Goal: Task Accomplishment & Management: Use online tool/utility

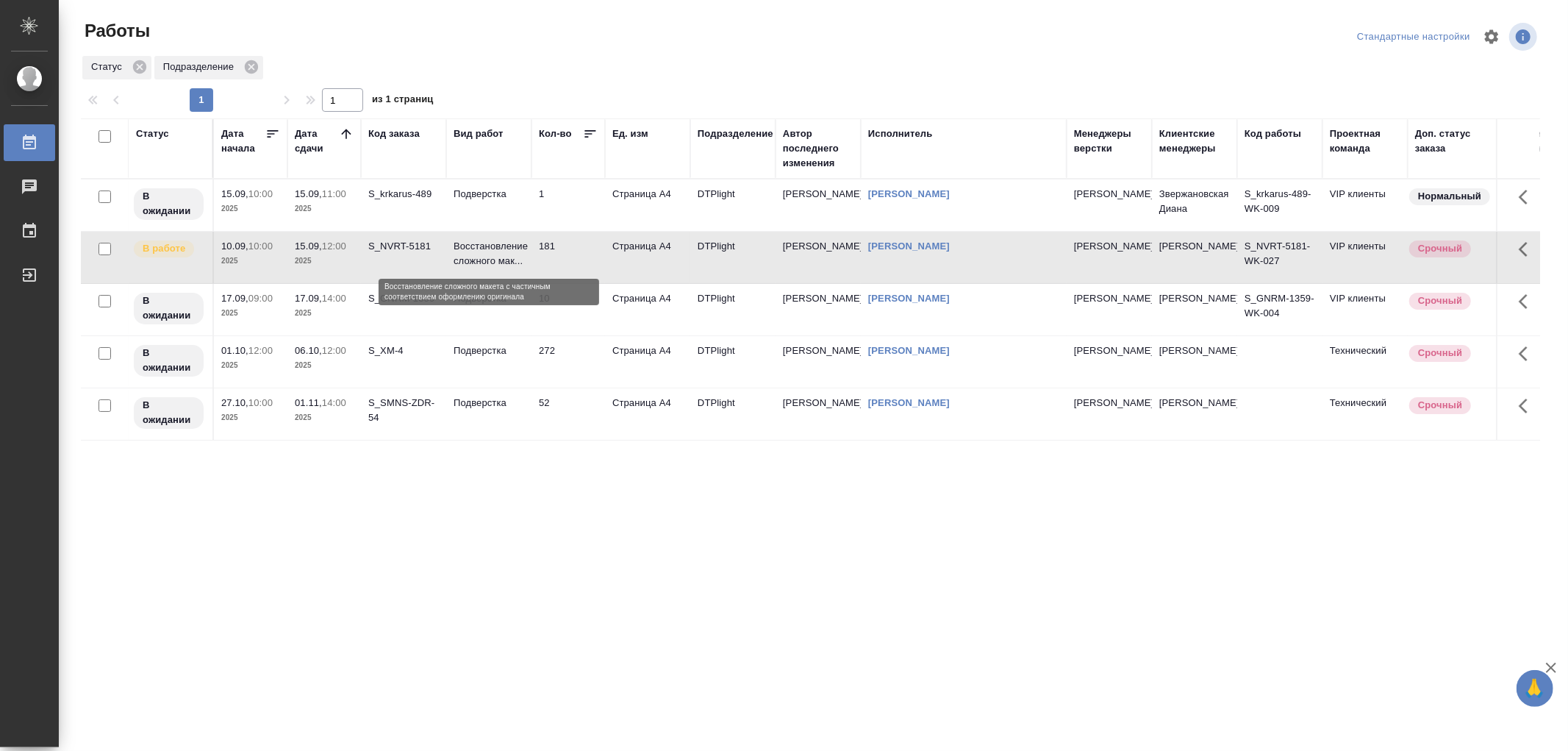
click at [479, 267] on p "Восстановление сложного мак..." at bounding box center [489, 253] width 71 height 29
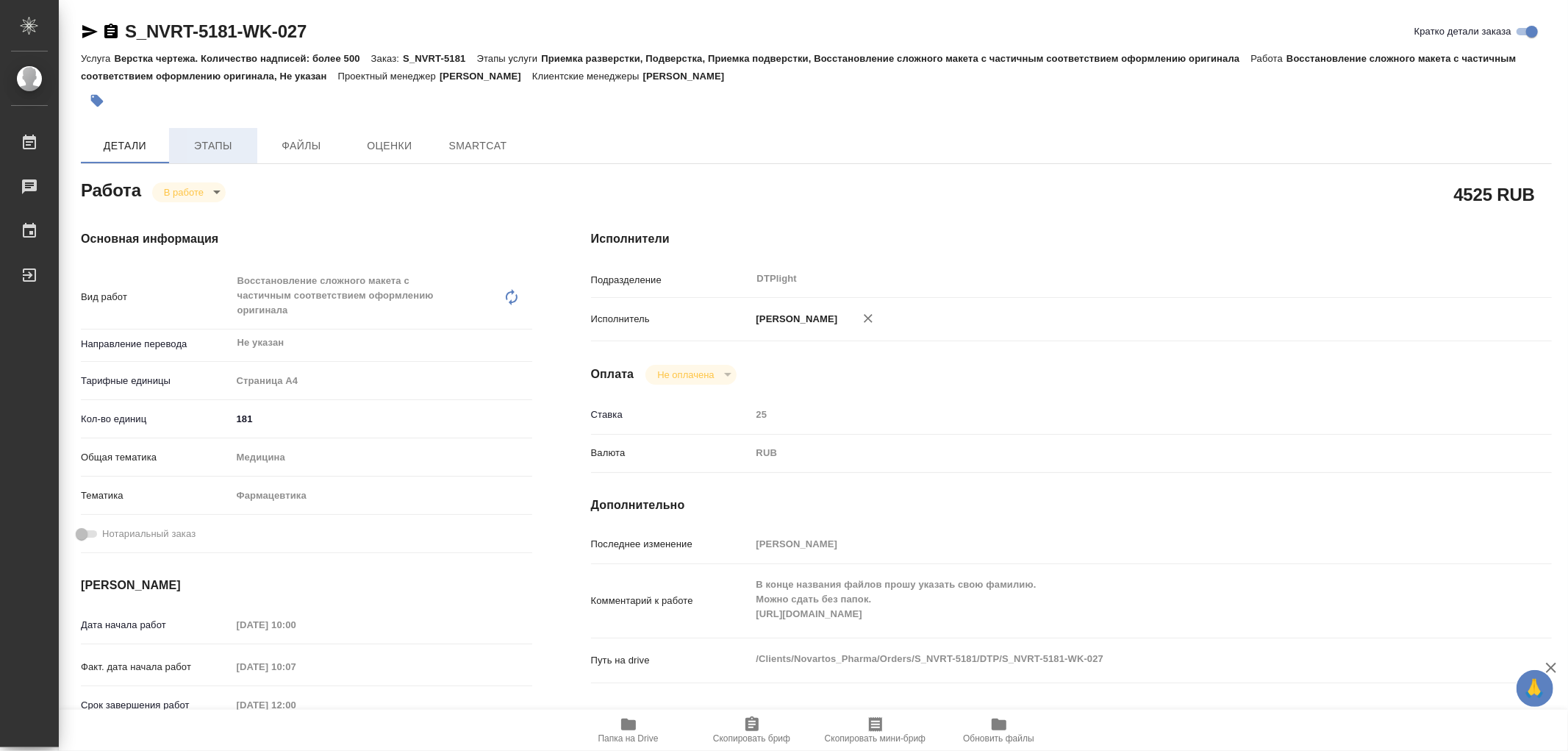
type textarea "x"
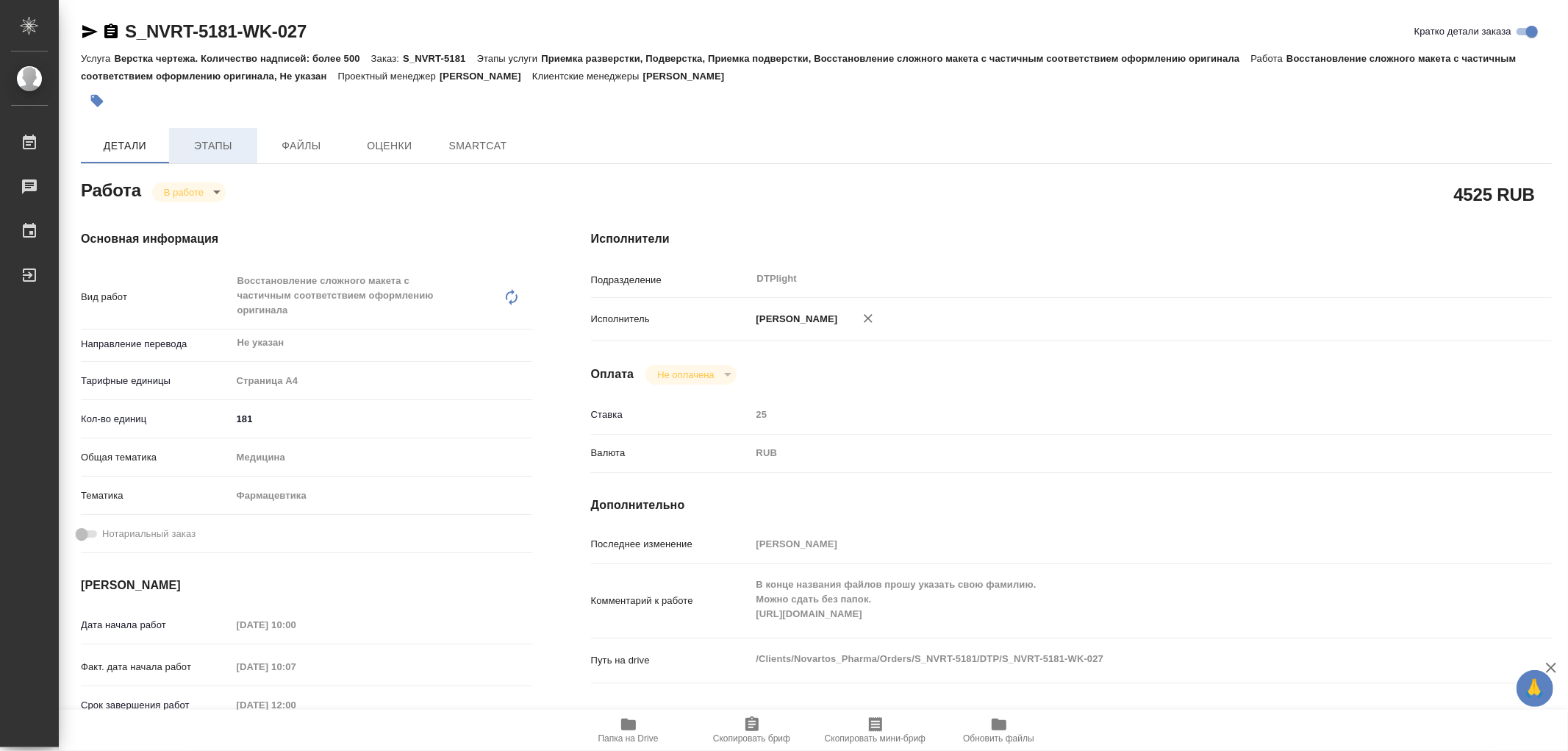
click at [239, 138] on span "Этапы" at bounding box center [213, 145] width 71 height 19
type textarea "x"
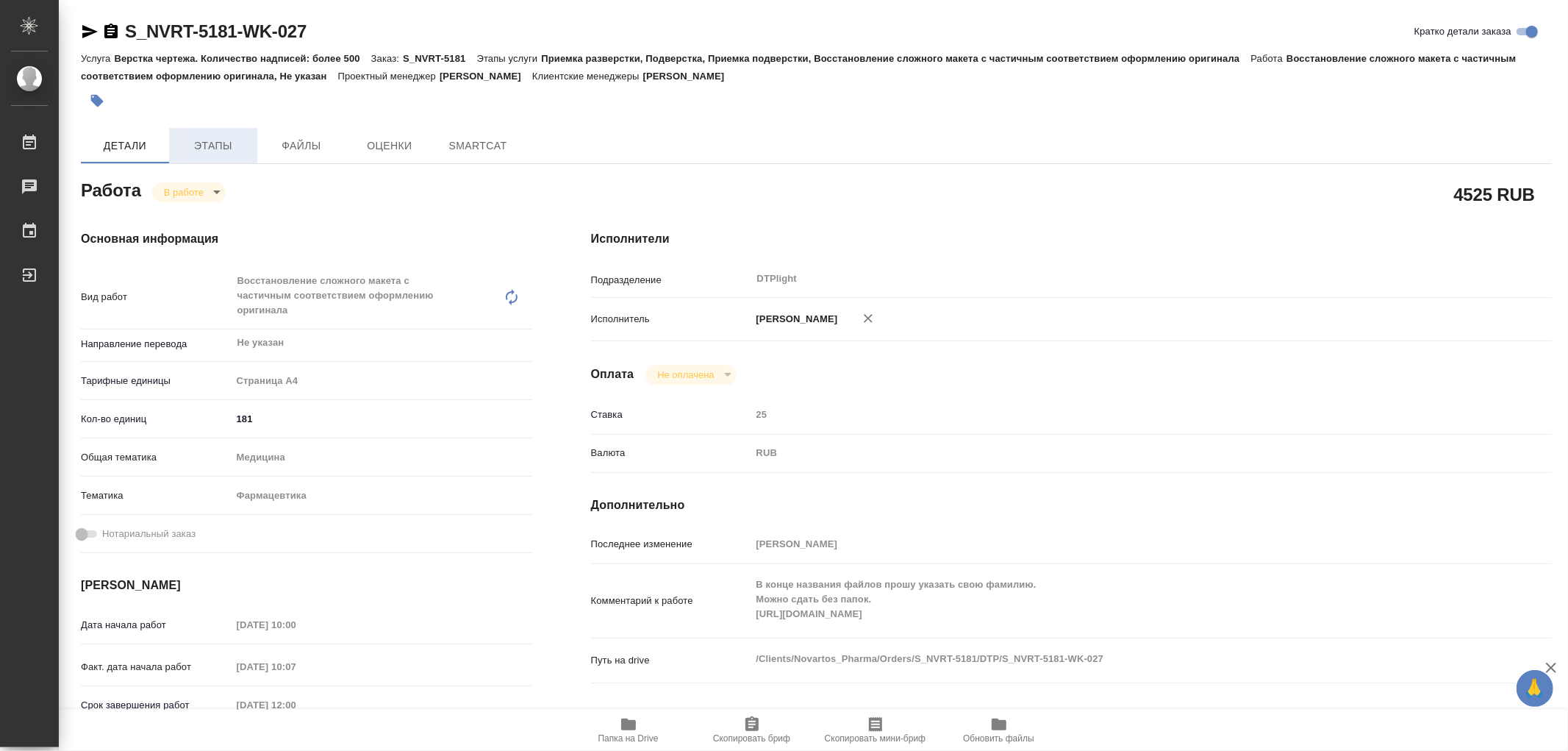
type textarea "x"
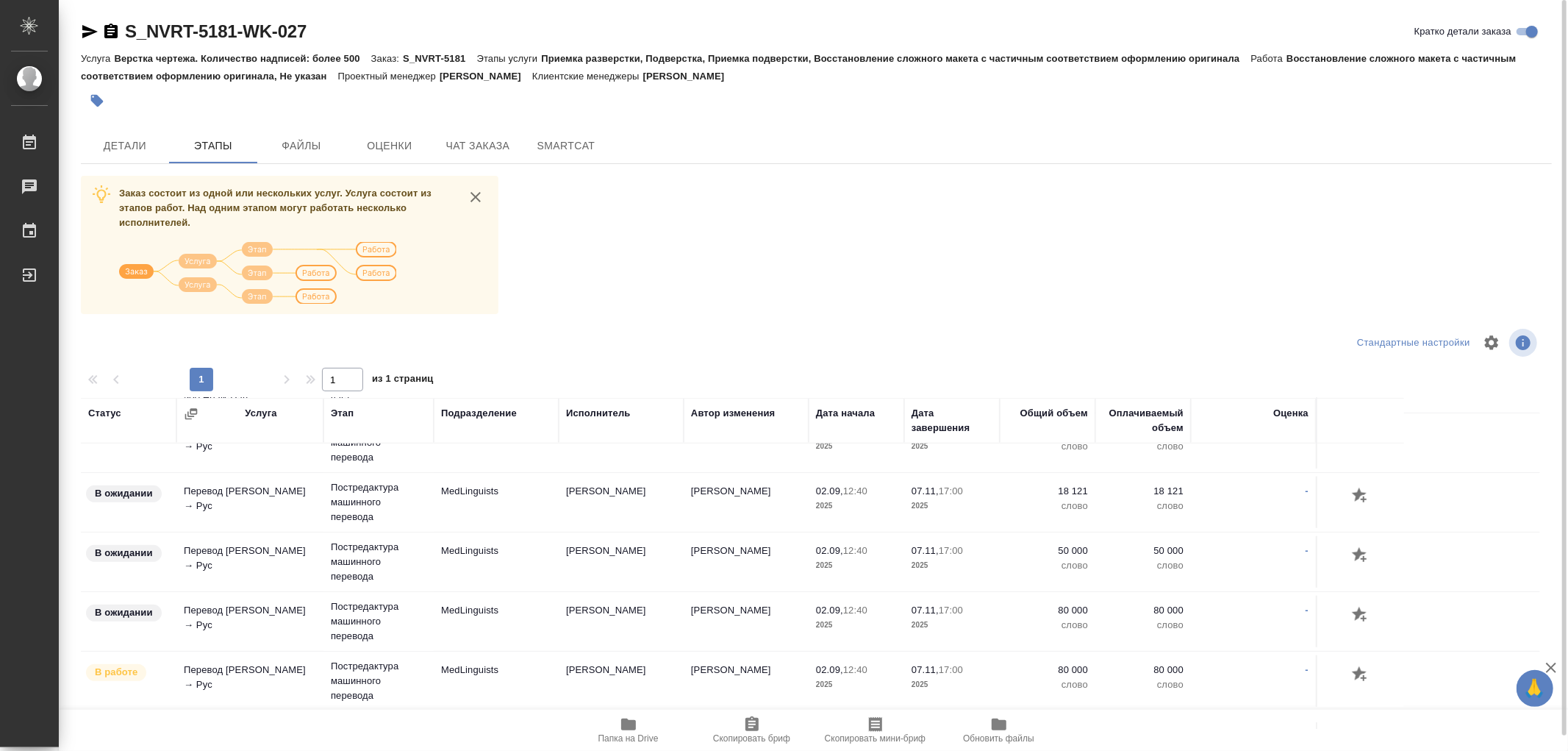
scroll to position [902, 0]
